Goal: Transaction & Acquisition: Book appointment/travel/reservation

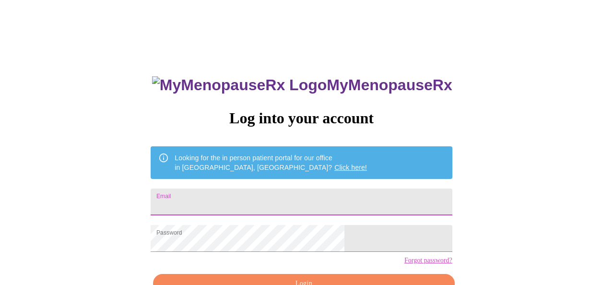
click at [264, 194] on input "Email" at bounding box center [301, 201] width 301 height 27
type input "[EMAIL_ADDRESS][DOMAIN_NAME]"
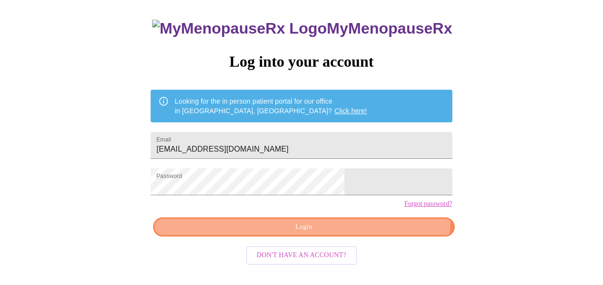
click at [355, 233] on span "Login" at bounding box center [303, 227] width 279 height 12
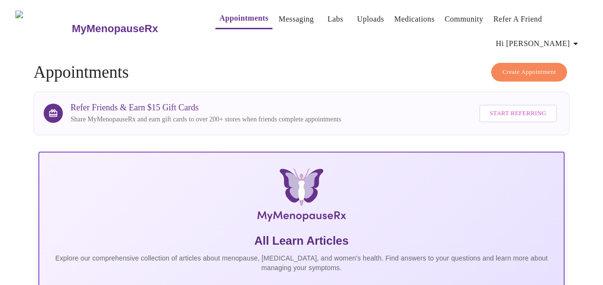
click at [522, 67] on span "Create Appointment" at bounding box center [529, 72] width 54 height 11
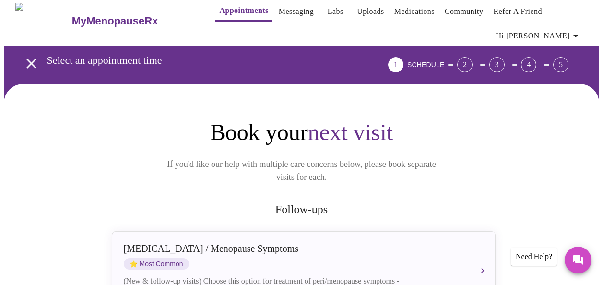
scroll to position [96, 0]
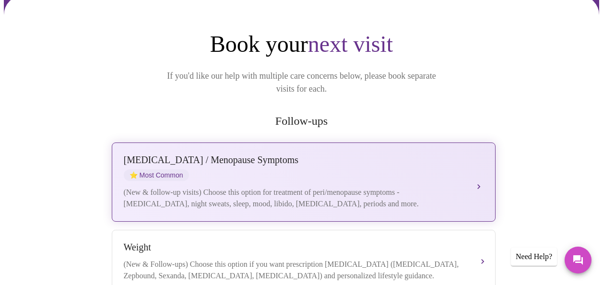
click at [229, 155] on div "[MEDICAL_DATA] / Menopause Symptoms ⭐ Most Common" at bounding box center [294, 167] width 340 height 26
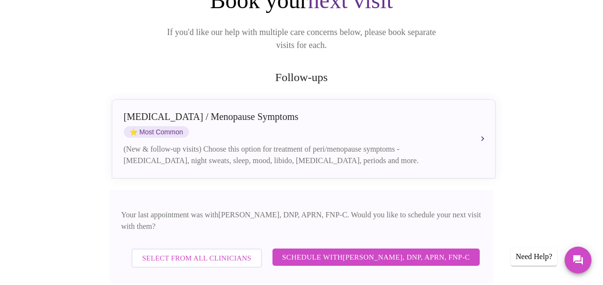
scroll to position [192, 0]
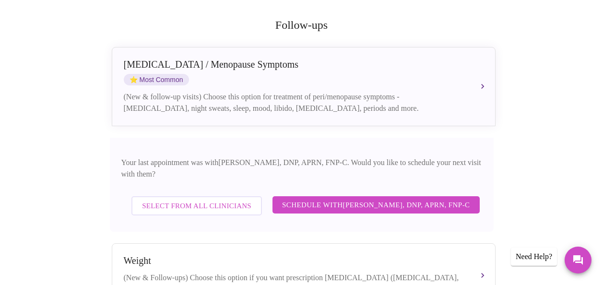
click at [404, 198] on span "Schedule with [PERSON_NAME], DNP, APRN, FNP-C" at bounding box center [376, 204] width 188 height 12
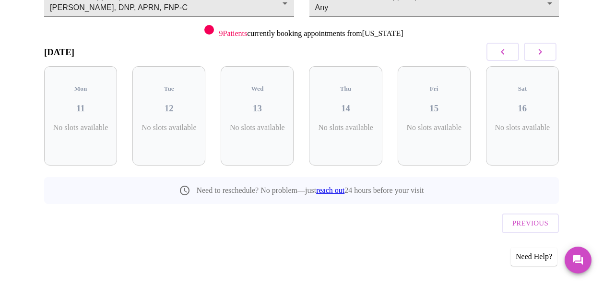
scroll to position [105, 0]
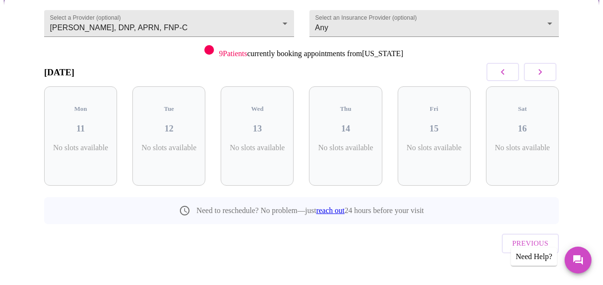
click at [546, 76] on icon "button" at bounding box center [540, 72] width 12 height 12
click at [546, 73] on icon "button" at bounding box center [540, 72] width 12 height 12
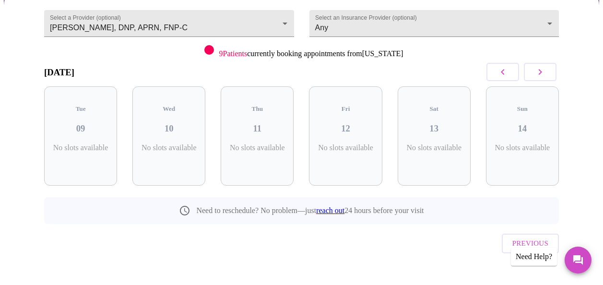
click at [546, 73] on icon "button" at bounding box center [540, 72] width 12 height 12
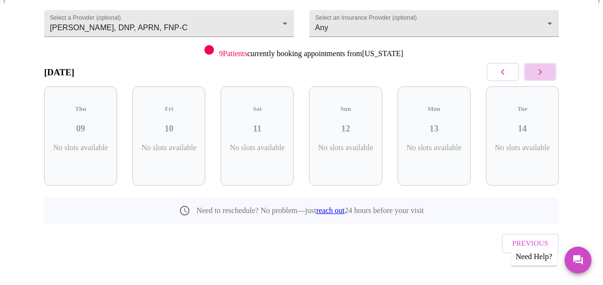
click at [546, 73] on icon "button" at bounding box center [540, 72] width 12 height 12
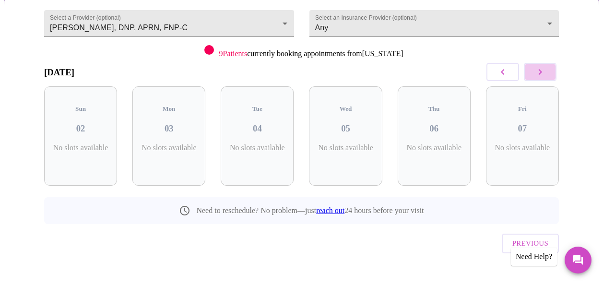
click at [546, 73] on icon "button" at bounding box center [540, 72] width 12 height 12
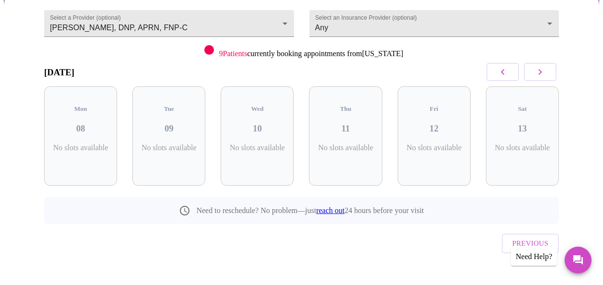
click at [546, 73] on icon "button" at bounding box center [540, 72] width 12 height 12
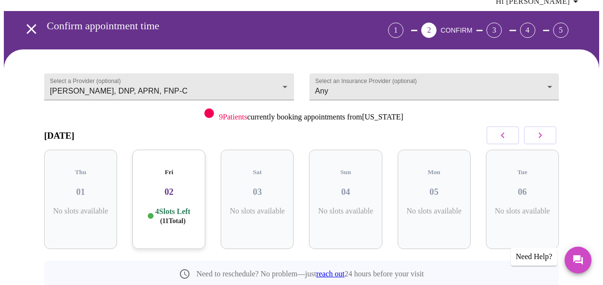
scroll to position [0, 0]
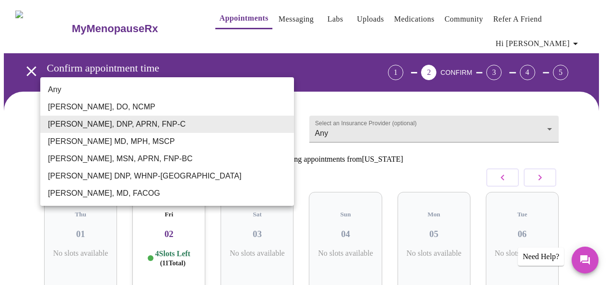
click at [234, 120] on body "MyMenopauseRx Appointments Messaging Labs Uploads Medications Community Refer a…" at bounding box center [305, 205] width 602 height 403
click at [126, 105] on li "[PERSON_NAME], DO, NCMP" at bounding box center [167, 106] width 254 height 17
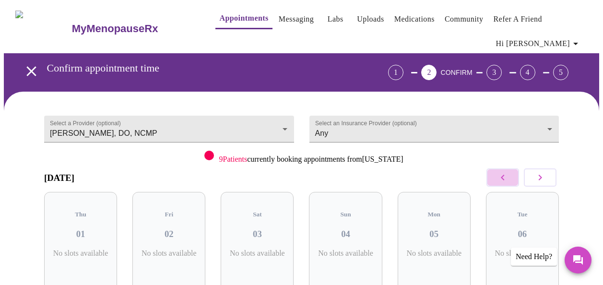
click at [513, 175] on button "button" at bounding box center [502, 177] width 33 height 18
click at [496, 174] on button "button" at bounding box center [502, 177] width 33 height 18
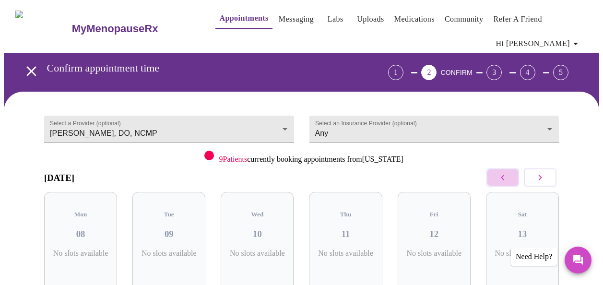
click at [496, 174] on button "button" at bounding box center [502, 177] width 33 height 18
click at [496, 173] on button "button" at bounding box center [502, 177] width 33 height 18
click at [495, 173] on button "button" at bounding box center [502, 177] width 33 height 18
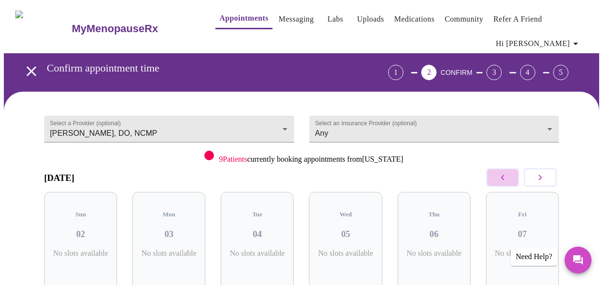
click at [494, 173] on button "button" at bounding box center [502, 177] width 33 height 18
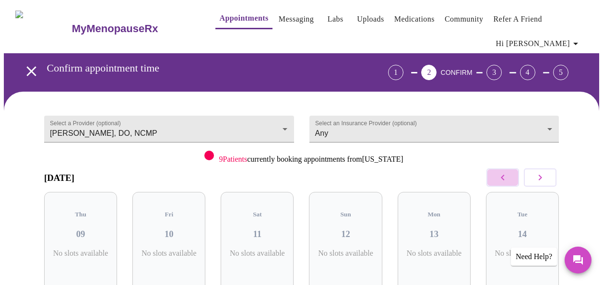
click at [494, 173] on button "button" at bounding box center [502, 177] width 33 height 18
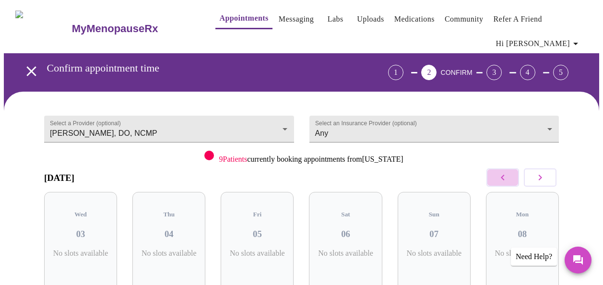
click at [494, 173] on button "button" at bounding box center [502, 177] width 33 height 18
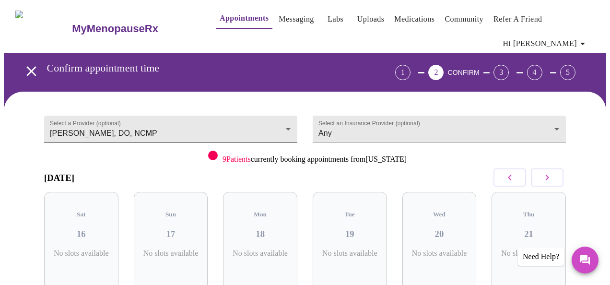
click at [247, 117] on body "MyMenopauseRx Appointments Messaging Labs Uploads Medications Community Refer a…" at bounding box center [305, 205] width 602 height 403
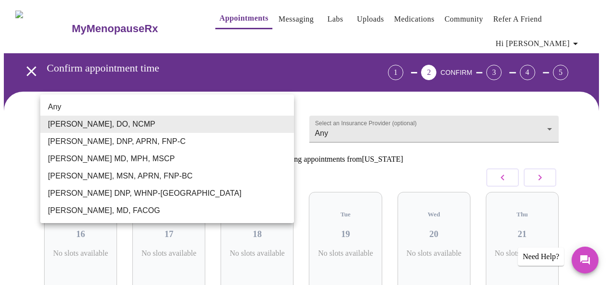
click at [163, 205] on li "[PERSON_NAME], MD, FACOG" at bounding box center [167, 210] width 254 height 17
type input "[PERSON_NAME], MD, FACOG"
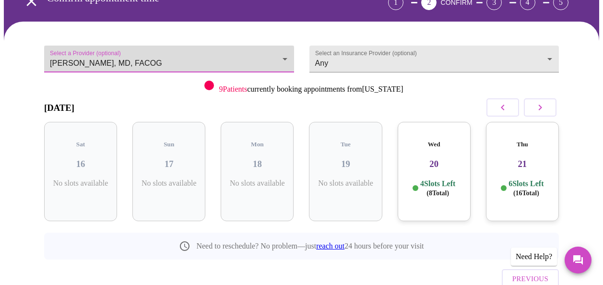
scroll to position [96, 0]
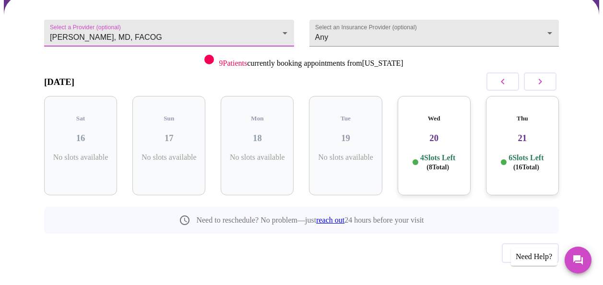
click at [421, 138] on div "Wed 20 4 Slots Left ( 8 Total)" at bounding box center [433, 145] width 73 height 99
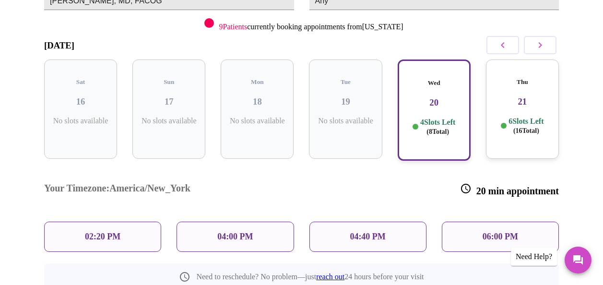
scroll to position [144, 0]
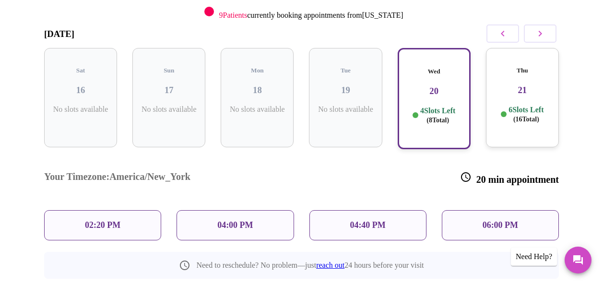
click at [93, 220] on p "02:20 PM" at bounding box center [102, 225] width 35 height 10
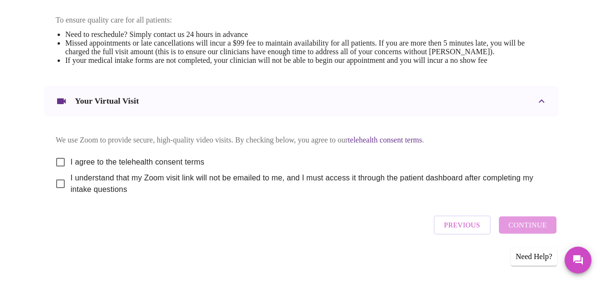
scroll to position [426, 0]
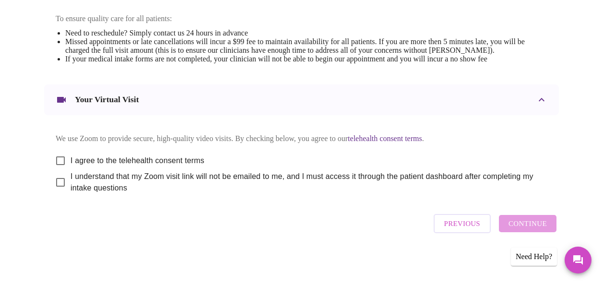
click at [58, 159] on input "I agree to the telehealth consent terms" at bounding box center [60, 161] width 20 height 20
checkbox input "true"
click at [59, 184] on input "I understand that my Zoom visit link will not be emailed to me, and I must acce…" at bounding box center [60, 182] width 20 height 20
checkbox input "true"
click at [543, 230] on span "Continue" at bounding box center [527, 223] width 38 height 12
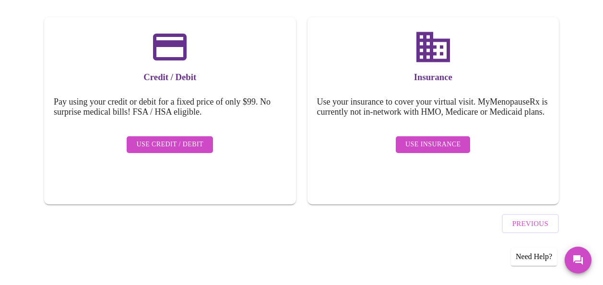
scroll to position [137, 0]
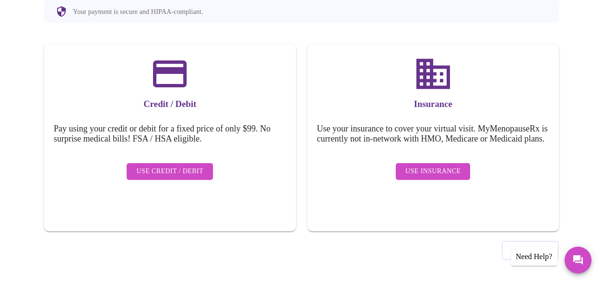
click at [454, 185] on div "Use Insurance" at bounding box center [433, 171] width 233 height 26
click at [448, 175] on span "Use Insurance" at bounding box center [432, 171] width 55 height 12
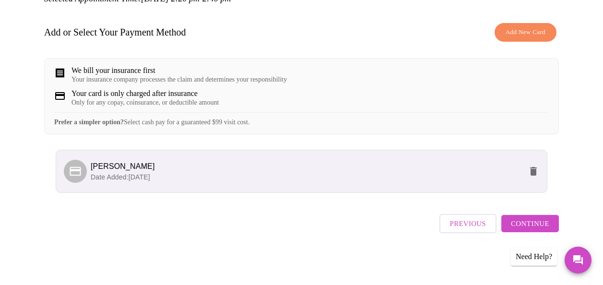
click at [544, 223] on span "Continue" at bounding box center [530, 223] width 38 height 12
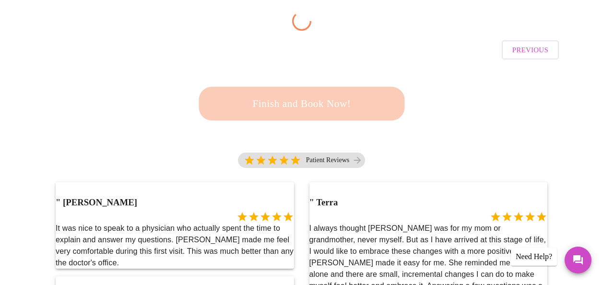
scroll to position [145, 0]
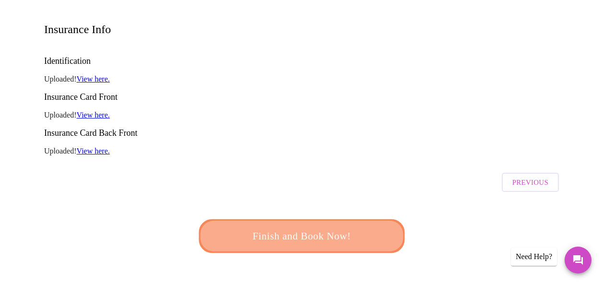
click at [326, 227] on span "Finish and Book Now!" at bounding box center [301, 236] width 177 height 18
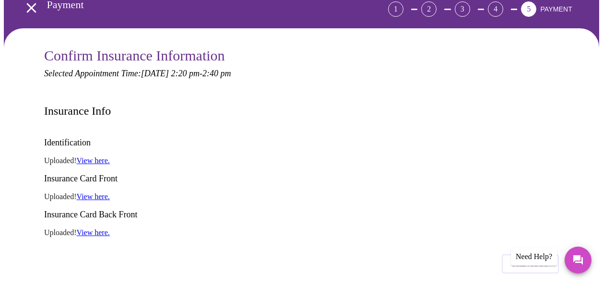
scroll to position [0, 0]
